Goal: Find contact information

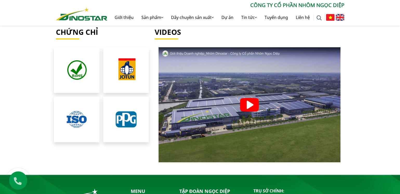
scroll to position [1194, 0]
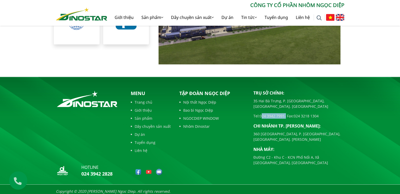
drag, startPoint x: 286, startPoint y: 107, endPoint x: 261, endPoint y: 107, distance: 24.5
click at [261, 113] on p "Tel: [PHONE_NUMBER] - Fax: [PHONE_NUMBER]" at bounding box center [299, 115] width 91 height 5
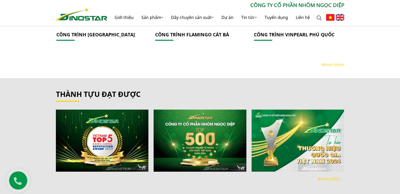
scroll to position [882, 0]
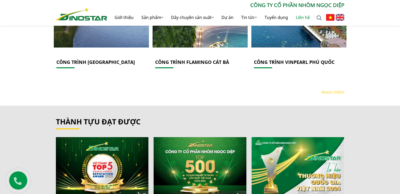
click at [304, 16] on link "Liên hệ" at bounding box center [303, 17] width 22 height 17
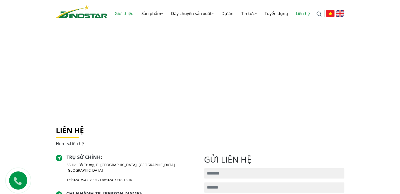
click at [119, 13] on link "Giới thiệu" at bounding box center [124, 13] width 27 height 17
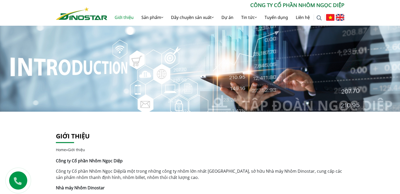
drag, startPoint x: 0, startPoint y: 149, endPoint x: 3, endPoint y: 149, distance: 3.1
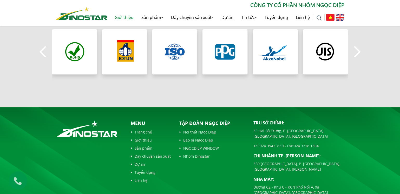
scroll to position [536, 0]
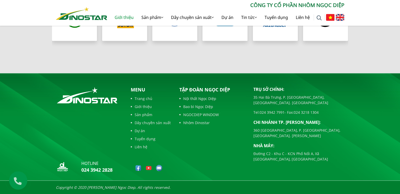
click at [336, 119] on p "Chi nhánh TP. [PERSON_NAME]:" at bounding box center [299, 122] width 91 height 6
click at [379, 124] on footer "hotline 024 3942 2828 Menu Trang chủ Giới thiệu Sản phẩm Dây chuyền sản xuất Dự…" at bounding box center [200, 133] width 400 height 121
click at [315, 169] on div "Trụ sở chính: 35 Hai Bà Trưng, P. Cửa Nam, Tp. Hà Nội Tel: 024 3942 7991 - Fax:…" at bounding box center [299, 130] width 99 height 89
click at [308, 112] on div "Trụ sở chính: 35 Hai Bà Trưng, P. Cửa Nam, Tp. Hà Nội Tel: 024 3942 7991 - Fax:…" at bounding box center [299, 124] width 91 height 76
click at [315, 178] on footer "hotline 024 3942 2828 Menu Trang chủ Giới thiệu Sản phẩm Dây chuyền sản xuất Dự…" at bounding box center [200, 133] width 400 height 121
